Goal: Information Seeking & Learning: Learn about a topic

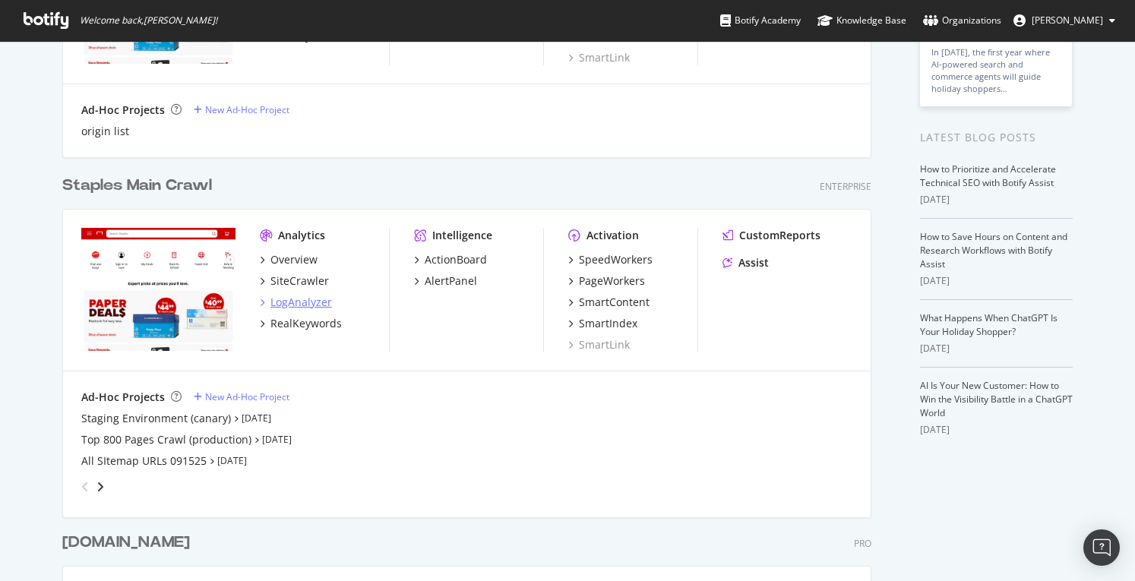
scroll to position [228, 0]
click at [289, 282] on div "SiteCrawler" at bounding box center [300, 279] width 59 height 15
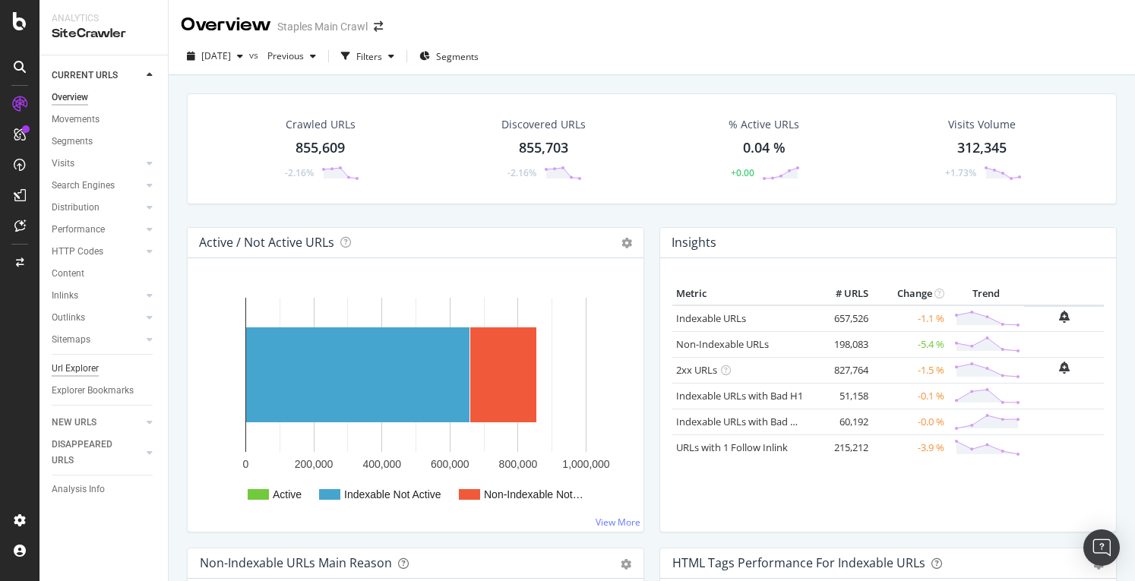
click at [79, 368] on div "Url Explorer" at bounding box center [75, 369] width 47 height 16
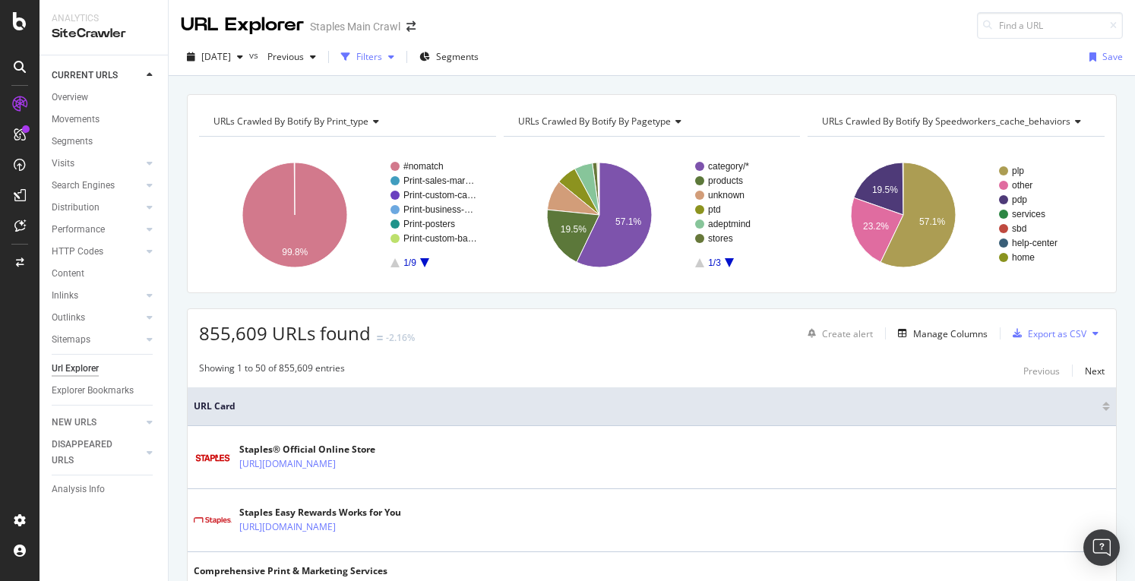
click at [400, 54] on div "button" at bounding box center [391, 56] width 18 height 9
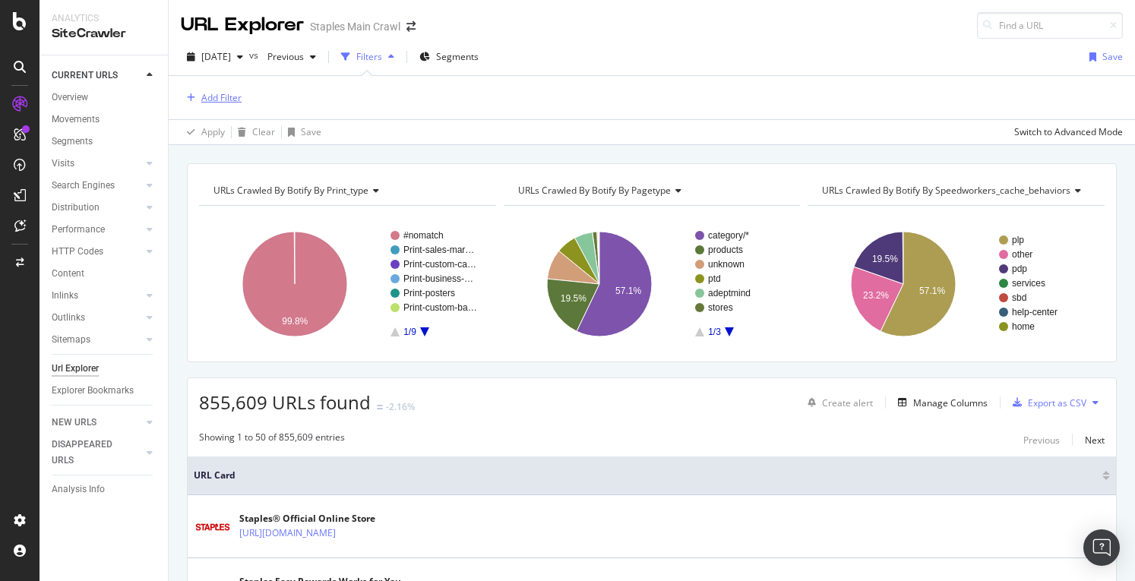
click at [217, 96] on div "Add Filter" at bounding box center [221, 97] width 40 height 13
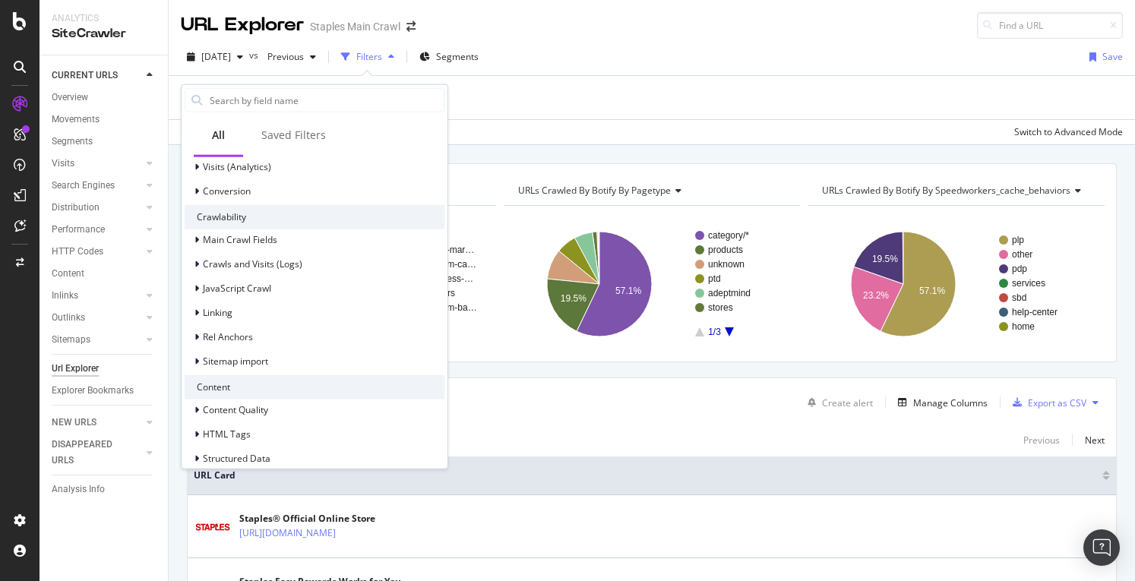
scroll to position [224, 0]
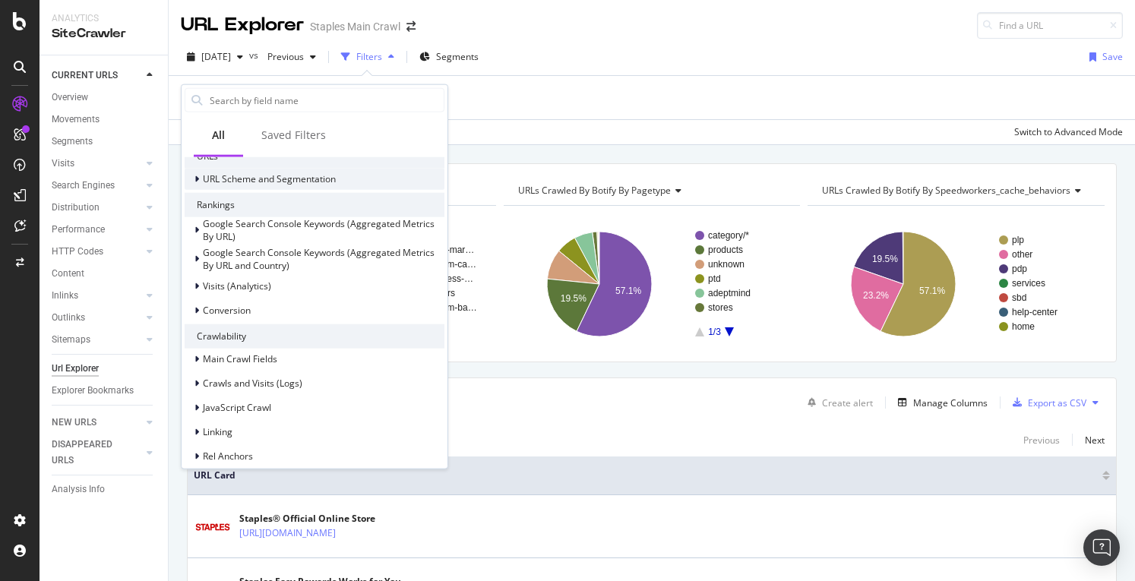
click at [223, 178] on span "URL Scheme and Segmentation" at bounding box center [269, 178] width 133 height 13
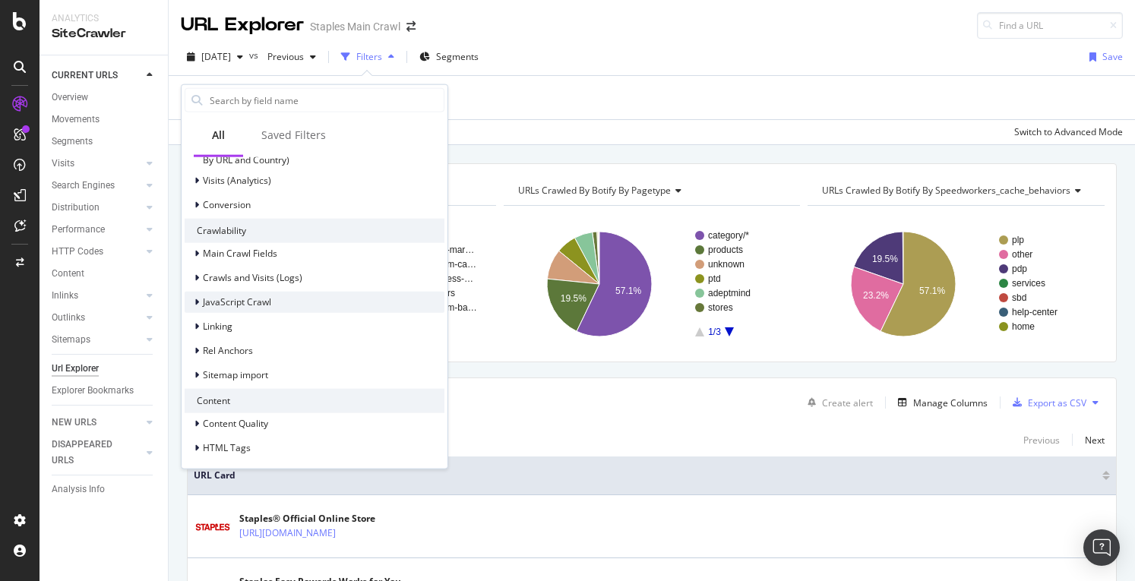
scroll to position [674, 0]
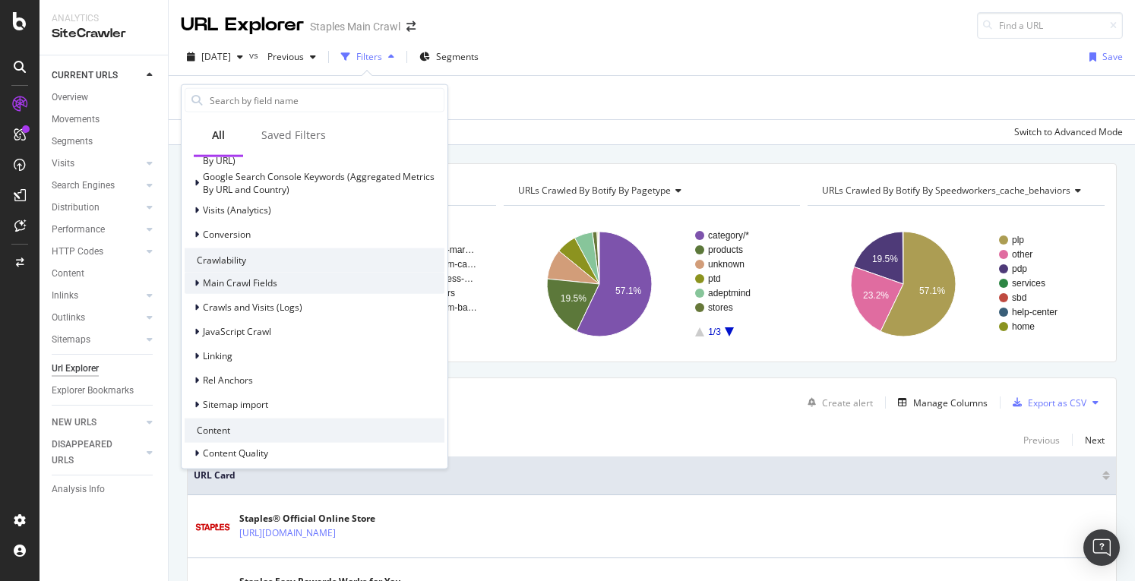
click at [206, 280] on span "Main Crawl Fields" at bounding box center [240, 283] width 74 height 13
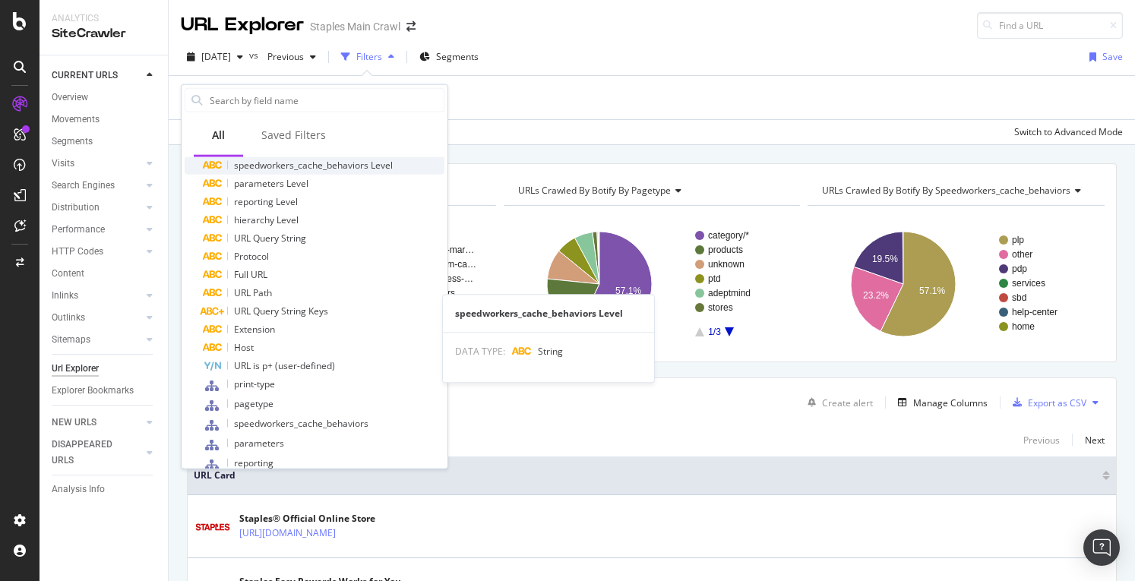
scroll to position [142, 0]
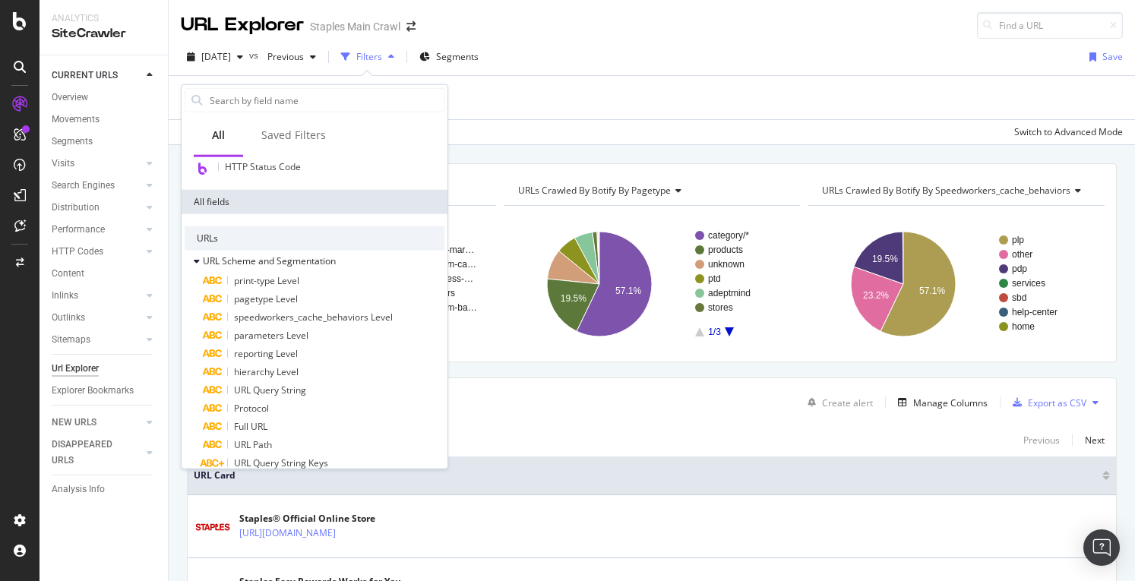
click at [640, 93] on div "Add Filter" at bounding box center [652, 97] width 942 height 43
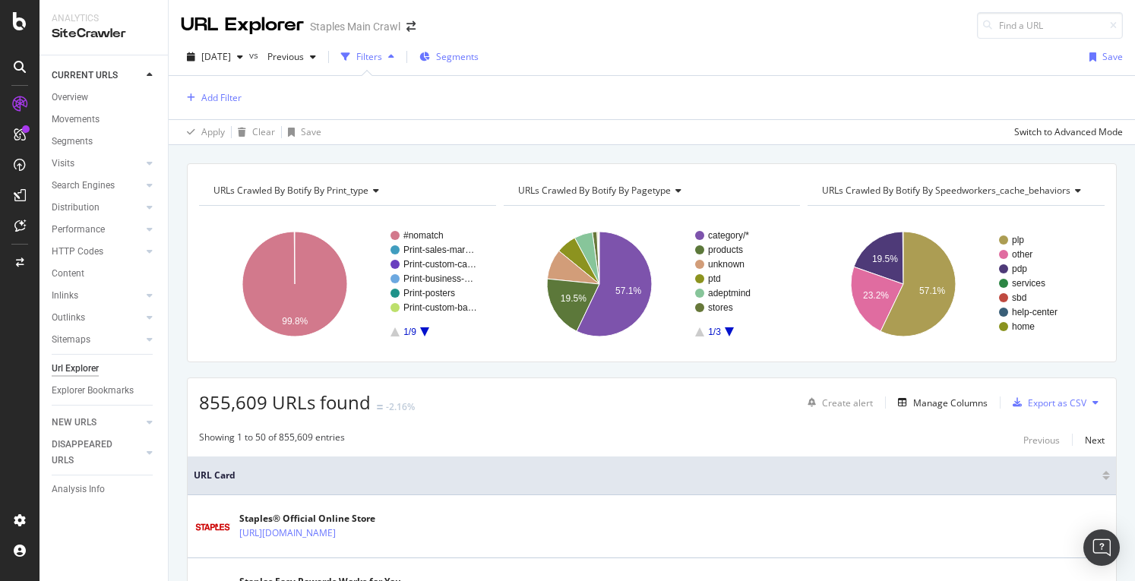
click at [479, 59] on span "Segments" at bounding box center [457, 56] width 43 height 13
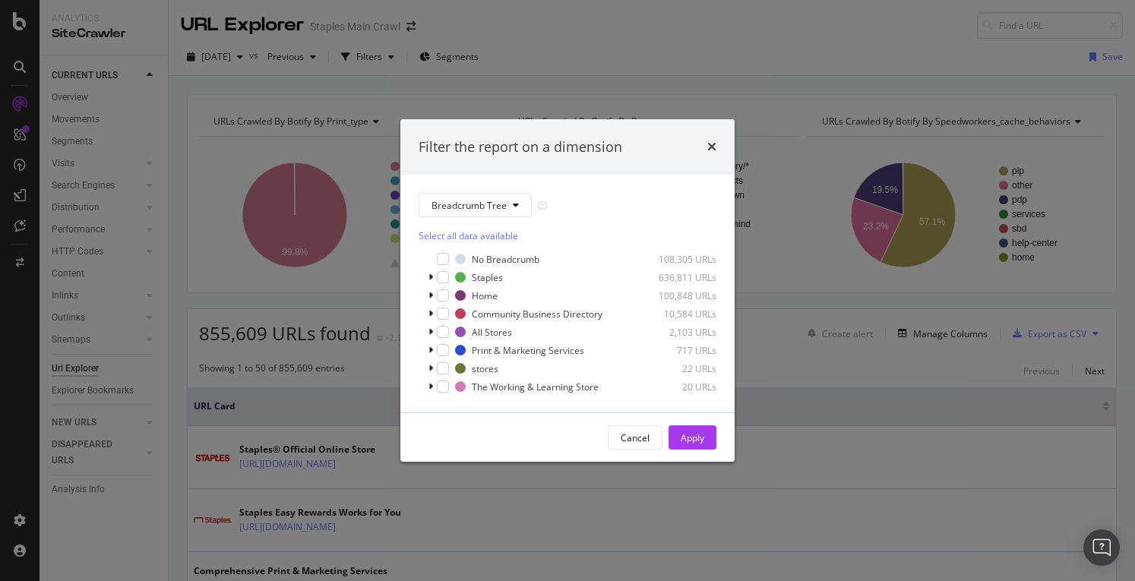
click at [518, 232] on div "Select all data available" at bounding box center [568, 235] width 298 height 13
click at [574, 210] on div "Breadcrumb Tree" at bounding box center [568, 205] width 298 height 24
click at [824, 48] on div "Filter the report on a dimension Breadcrumb Tree Unselect all data available No…" at bounding box center [567, 290] width 1135 height 581
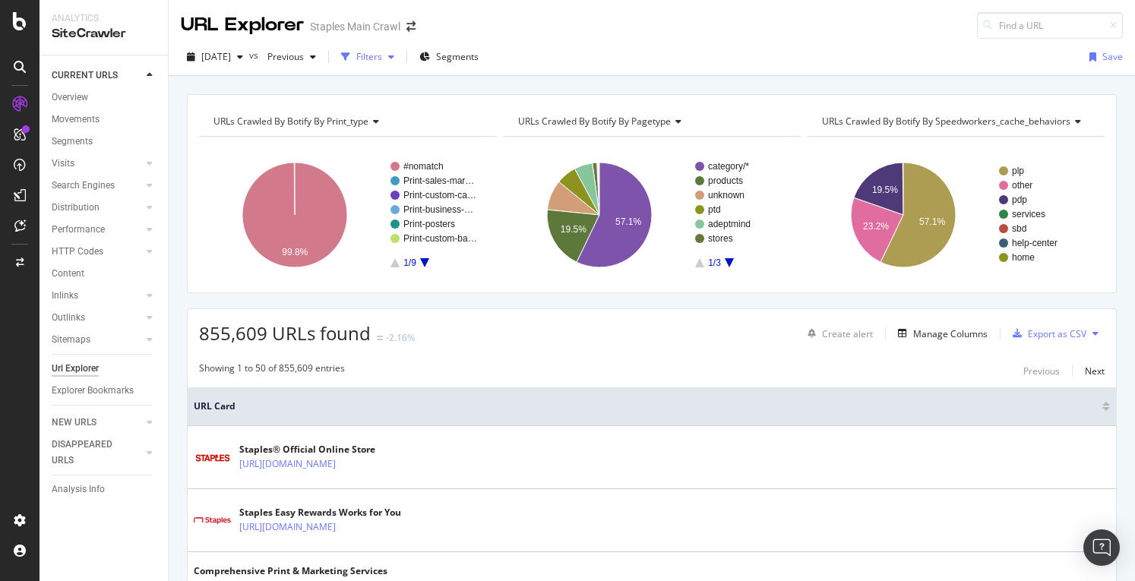
click at [400, 60] on div "button" at bounding box center [391, 56] width 18 height 9
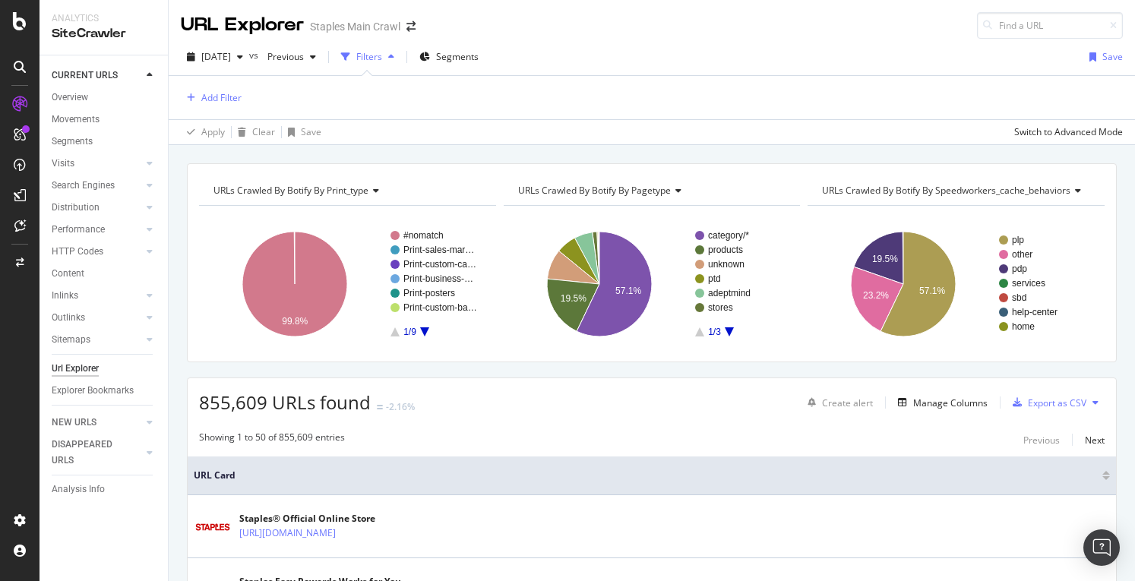
click at [394, 58] on icon "button" at bounding box center [391, 56] width 6 height 9
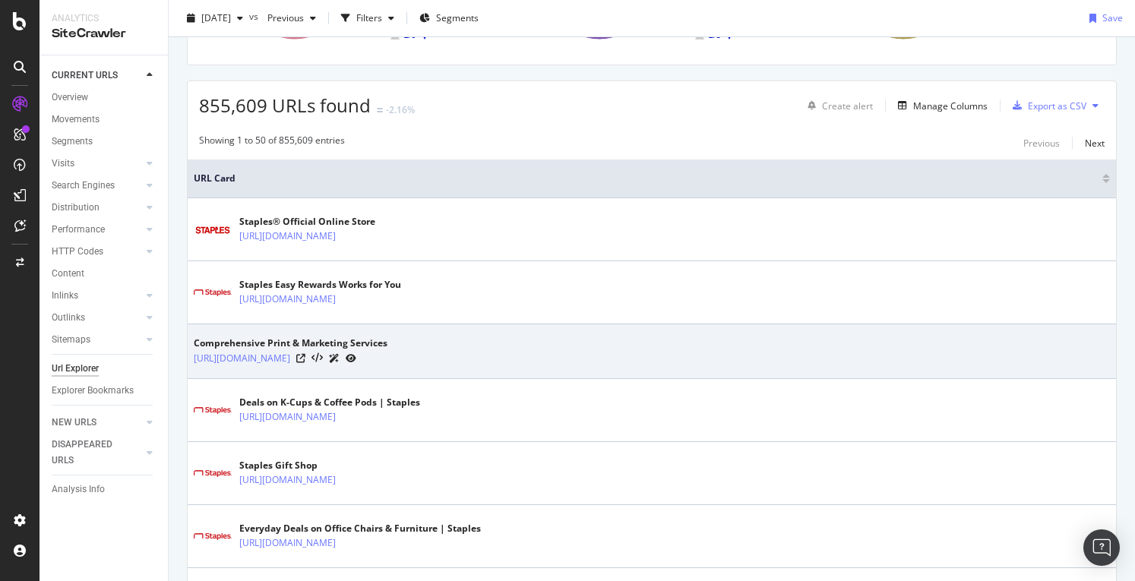
scroll to position [0, 0]
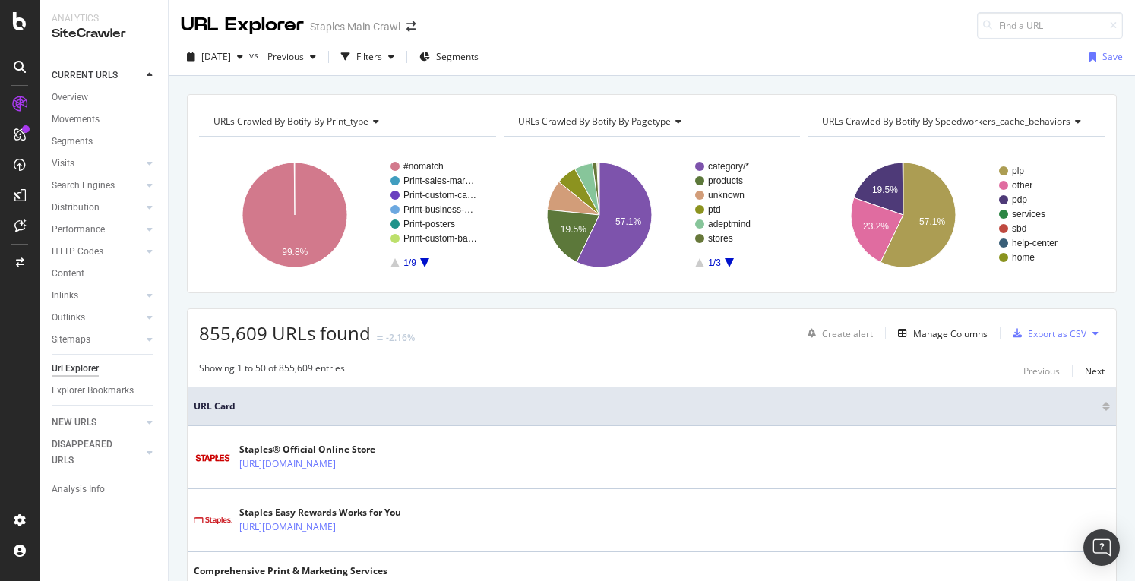
click at [435, 54] on div "[DATE] vs Previous Filters Segments" at bounding box center [333, 57] width 304 height 24
click at [382, 57] on div "Filters" at bounding box center [369, 56] width 26 height 13
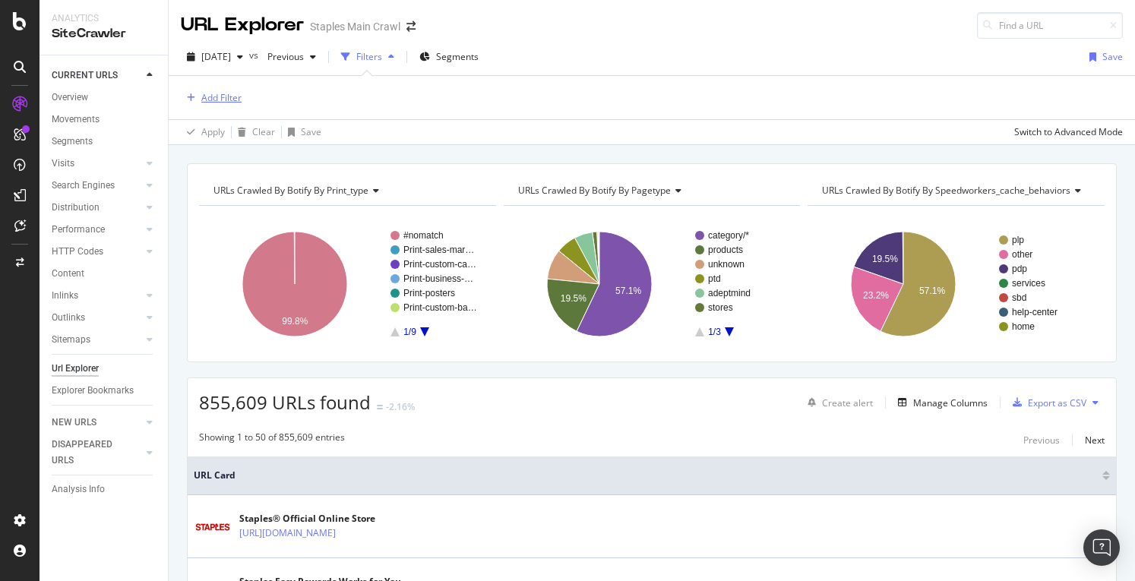
click at [204, 100] on div "Add Filter" at bounding box center [221, 97] width 40 height 13
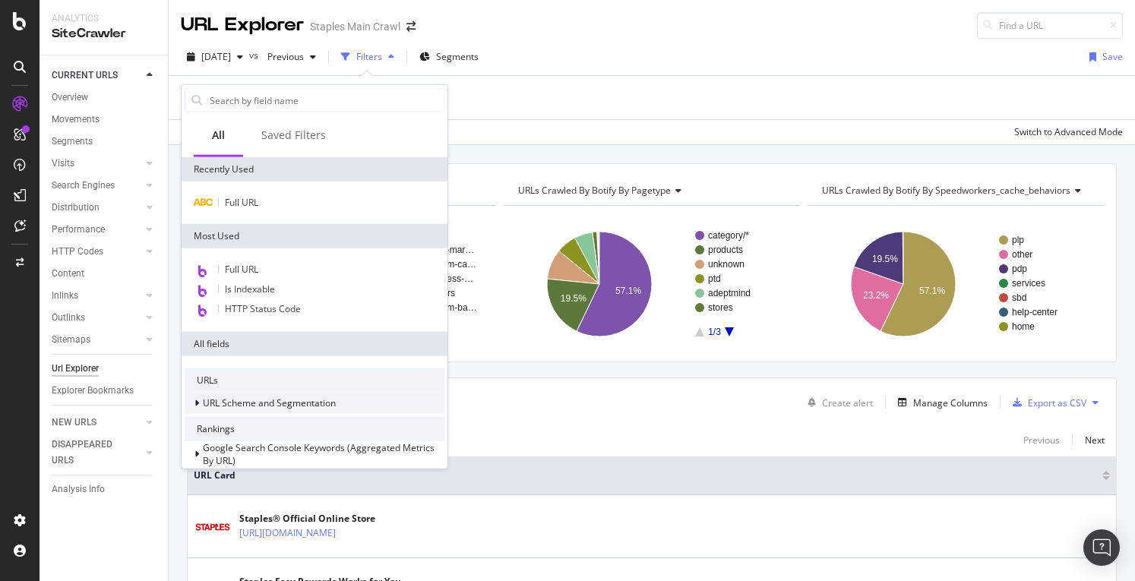
click at [240, 398] on span "URL Scheme and Segmentation" at bounding box center [269, 403] width 133 height 13
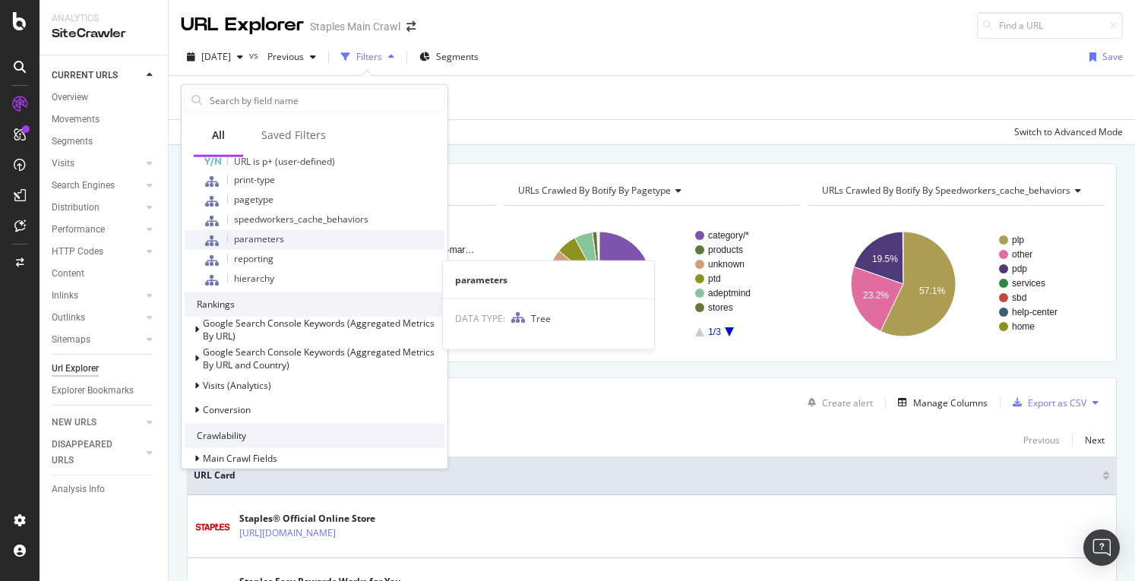
scroll to position [532, 0]
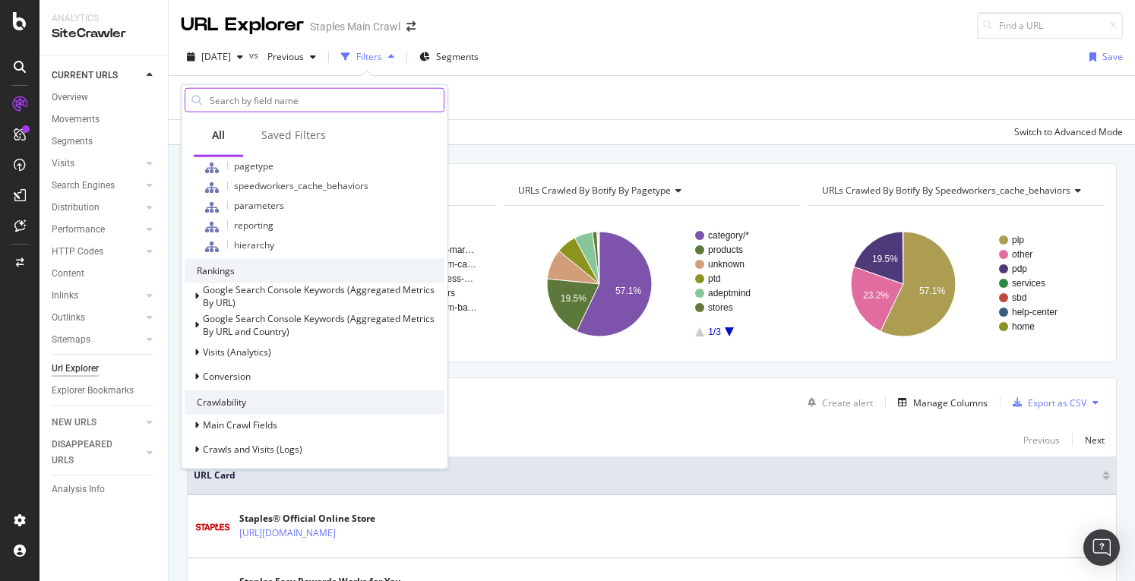
click at [282, 95] on input "text" at bounding box center [326, 100] width 236 height 23
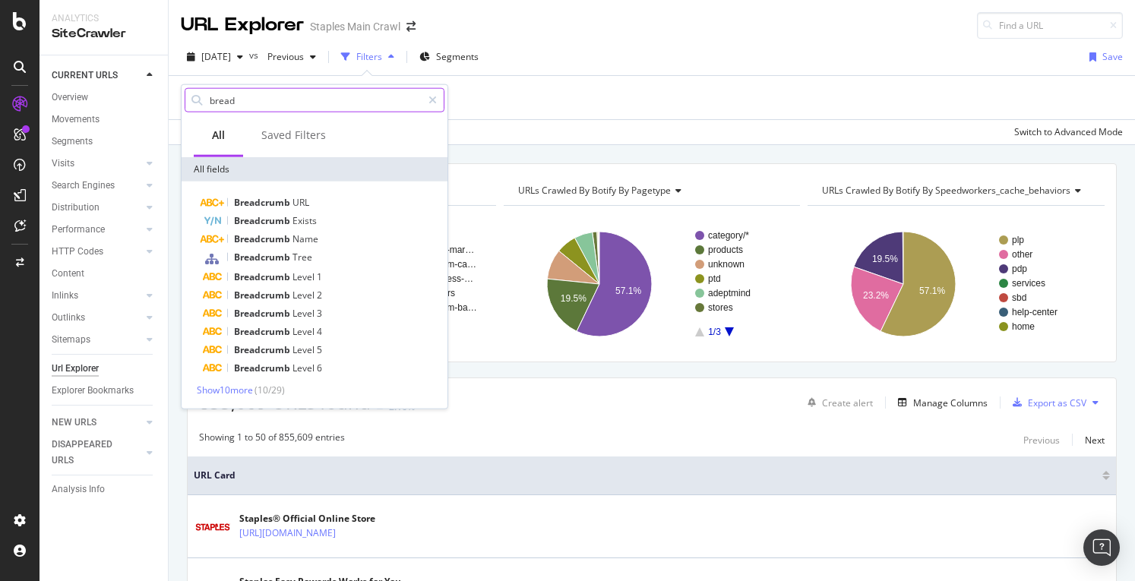
scroll to position [0, 0]
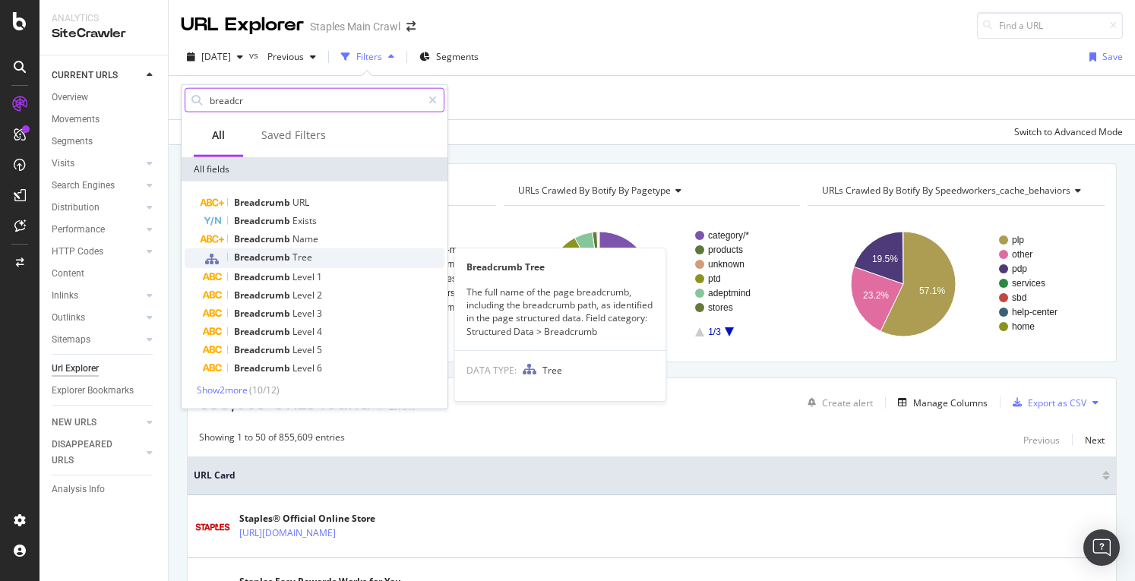
type input "breadcr"
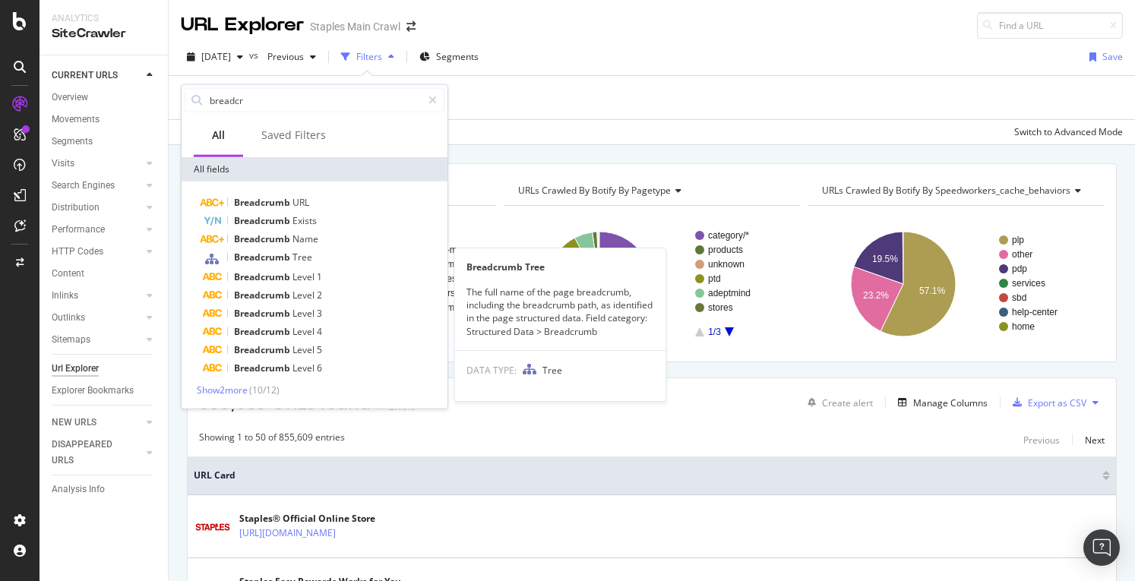
drag, startPoint x: 287, startPoint y: 255, endPoint x: 541, endPoint y: 306, distance: 258.8
click at [287, 255] on span "Breadcrumb" at bounding box center [263, 257] width 59 height 13
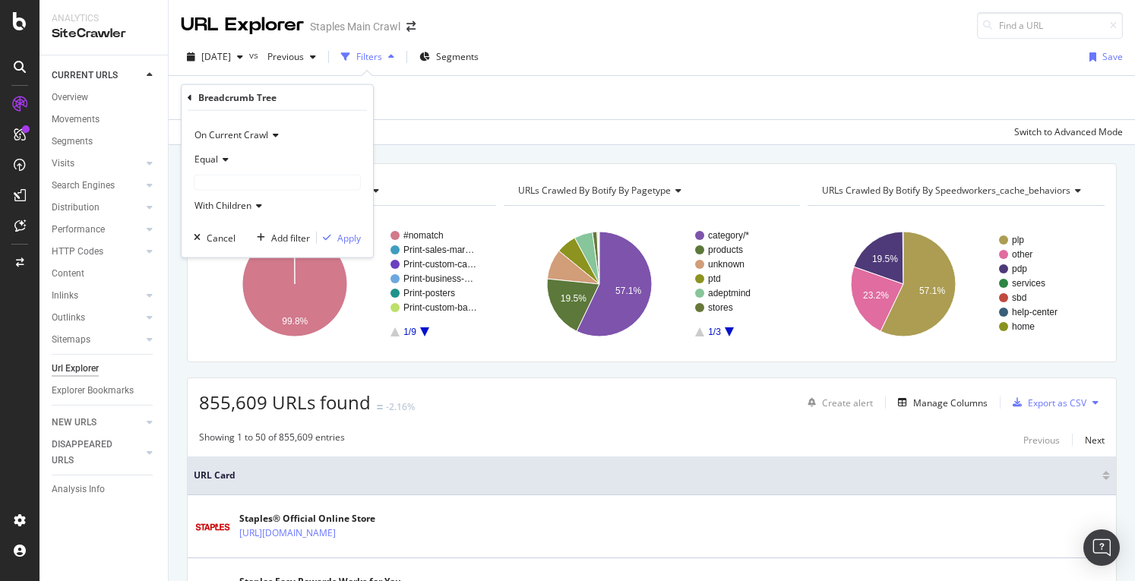
click at [226, 163] on icon at bounding box center [223, 159] width 11 height 9
click at [281, 156] on div "Equal" at bounding box center [277, 159] width 167 height 24
click at [251, 178] on input "text" at bounding box center [278, 183] width 166 height 14
type input "h"
click at [190, 96] on icon at bounding box center [190, 97] width 5 height 9
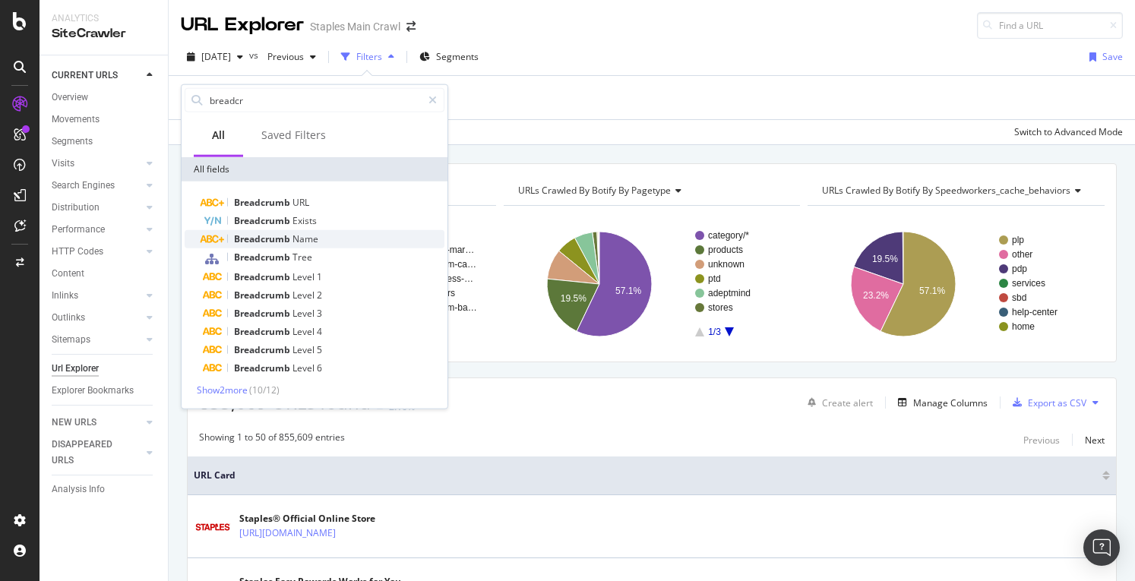
click at [322, 242] on div "Breadcrumb Name" at bounding box center [324, 239] width 242 height 18
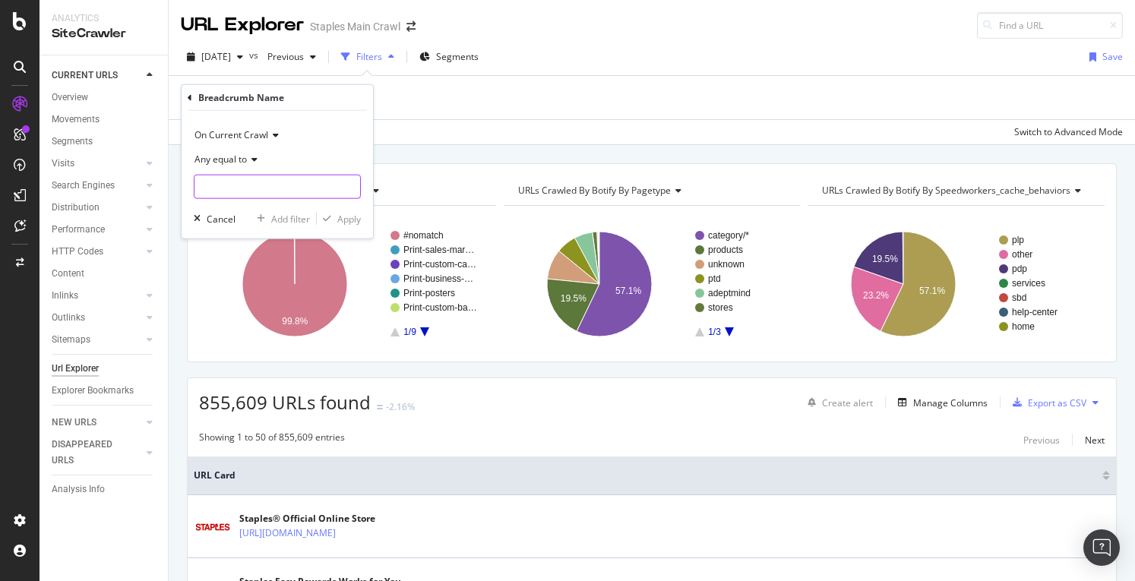
click at [266, 183] on input "text" at bounding box center [278, 187] width 166 height 24
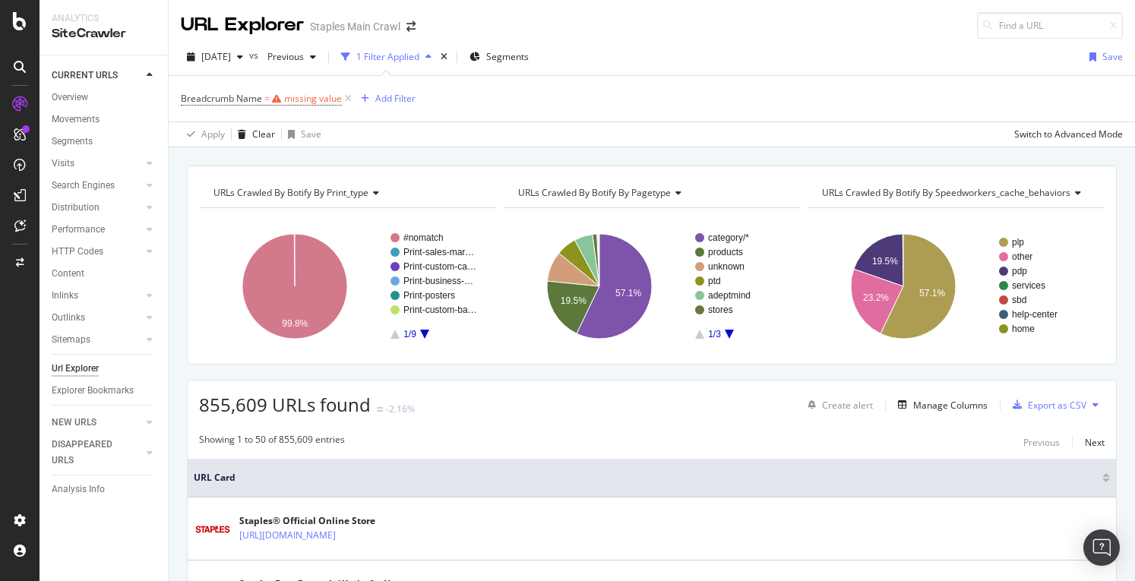
click at [564, 81] on div "Breadcrumb Name = missing value Add Filter" at bounding box center [652, 99] width 942 height 46
click at [346, 96] on icon at bounding box center [348, 98] width 13 height 15
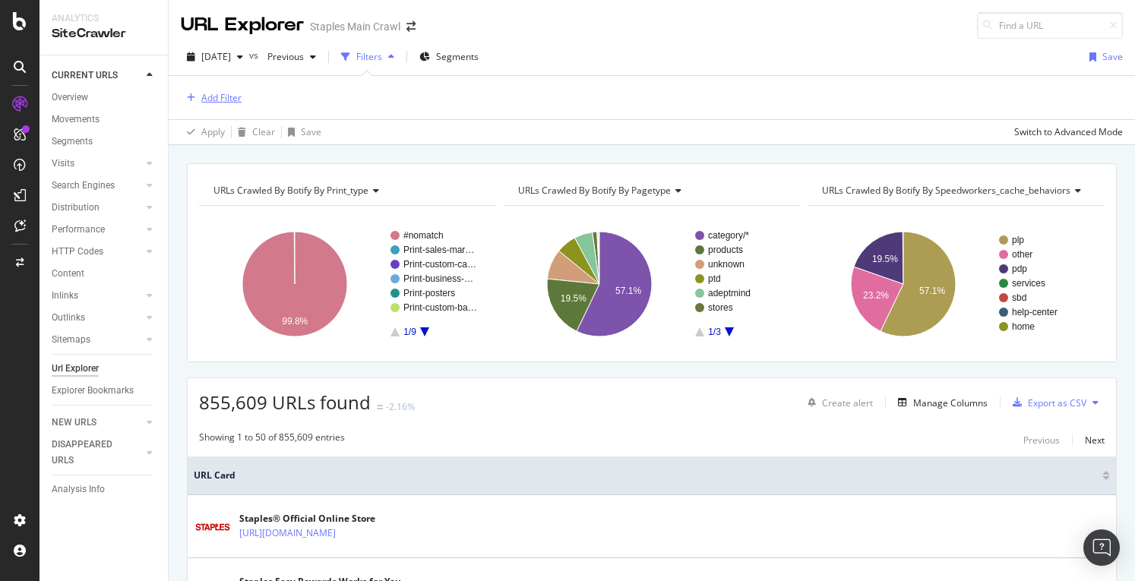
click at [217, 96] on div "Add Filter" at bounding box center [221, 97] width 40 height 13
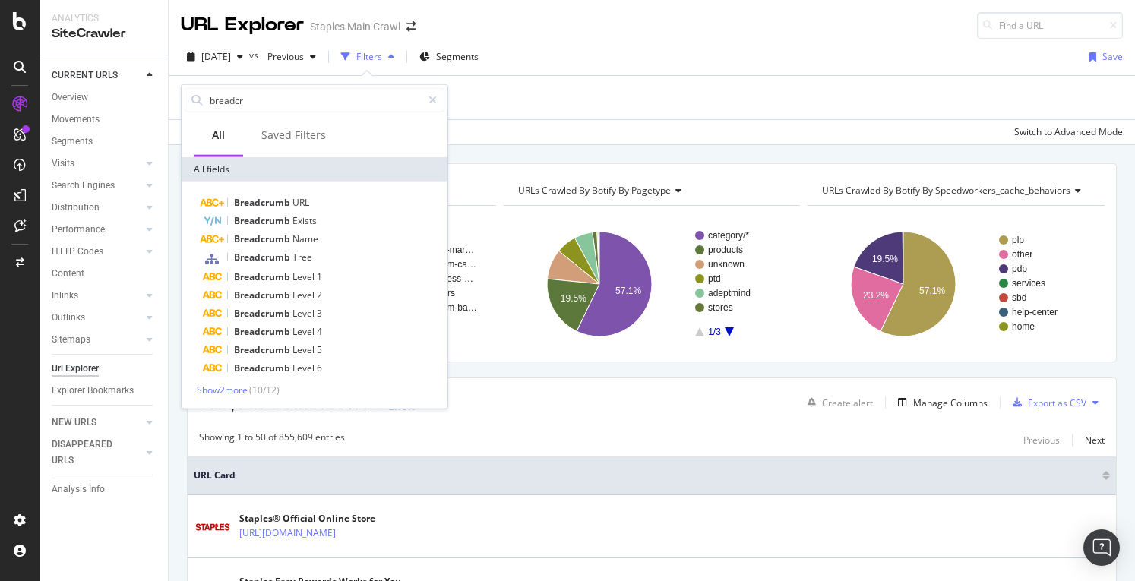
click at [619, 103] on div "Add Filter" at bounding box center [652, 97] width 942 height 43
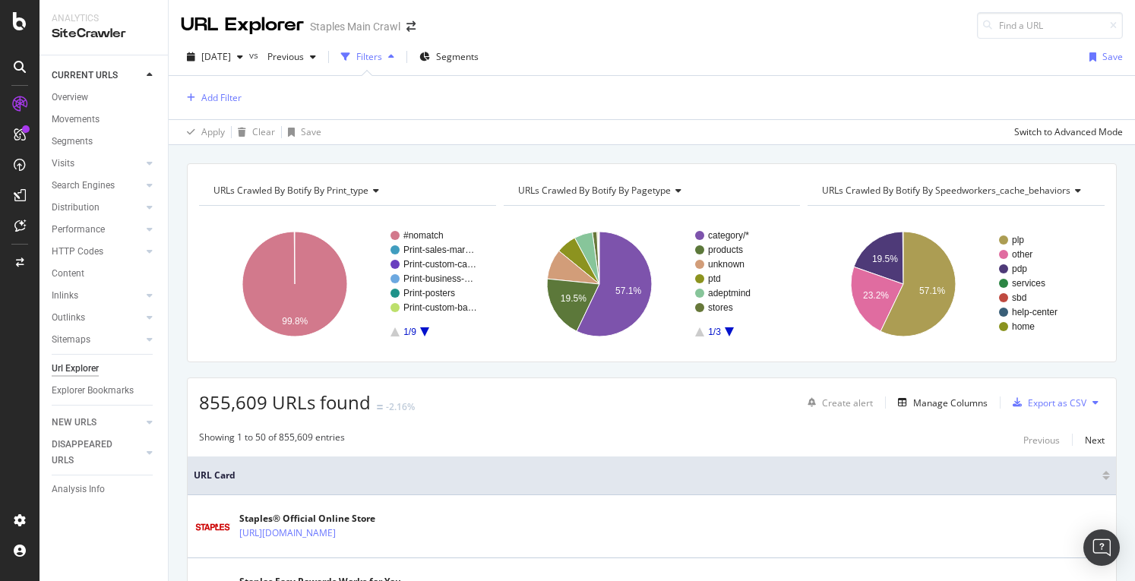
click at [678, 57] on div "[DATE] vs Previous Filters Segments Save" at bounding box center [652, 60] width 967 height 30
